Goal: Information Seeking & Learning: Learn about a topic

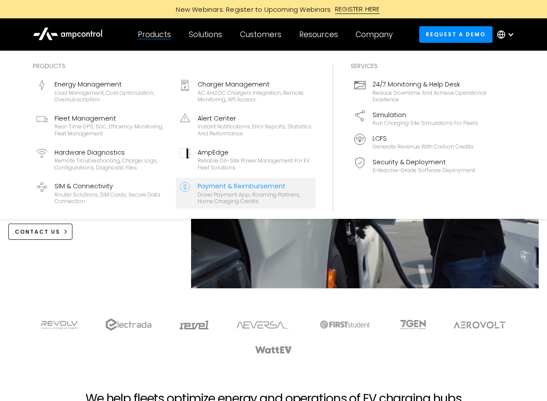
click at [265, 195] on div "Driver Payment App, Roaming Partners, Home Charging Credits" at bounding box center [255, 198] width 114 height 14
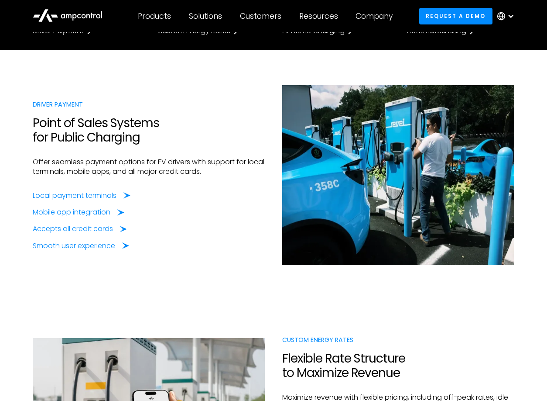
scroll to position [357, 0]
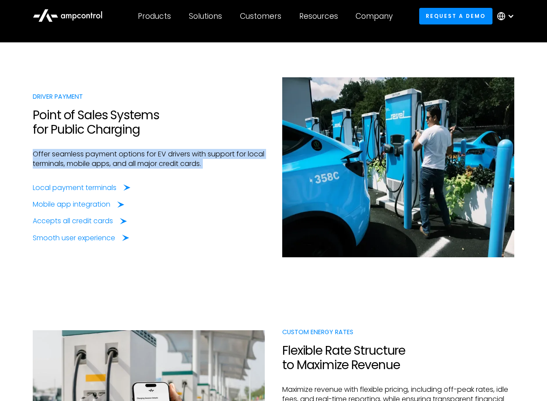
drag, startPoint x: 32, startPoint y: 156, endPoint x: 239, endPoint y: 171, distance: 207.8
click at [239, 171] on div "DRIVER PAYMENT Point of Sales Systems for Public Charging Offer seamless paymen…" at bounding box center [149, 167] width 250 height 151
click at [217, 138] on div "DRIVER PAYMENT Point of Sales Systems for Public Charging Offer seamless paymen…" at bounding box center [149, 167] width 250 height 151
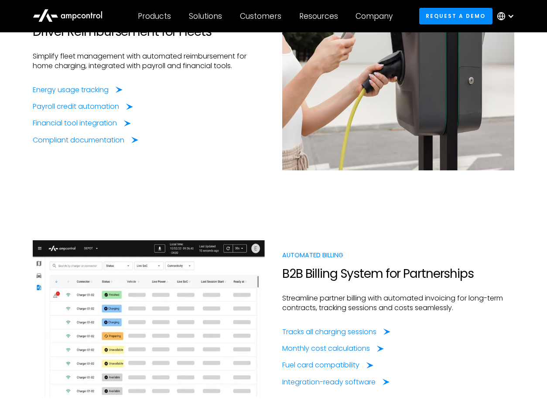
scroll to position [931, 0]
